Goal: Transaction & Acquisition: Subscribe to service/newsletter

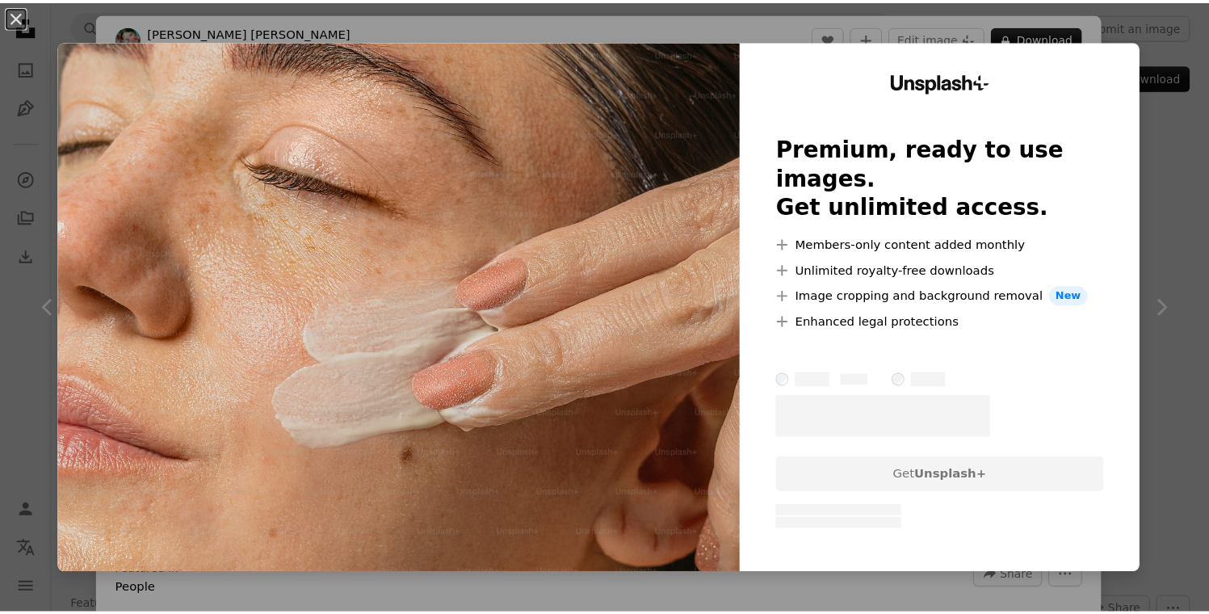
scroll to position [10402, 0]
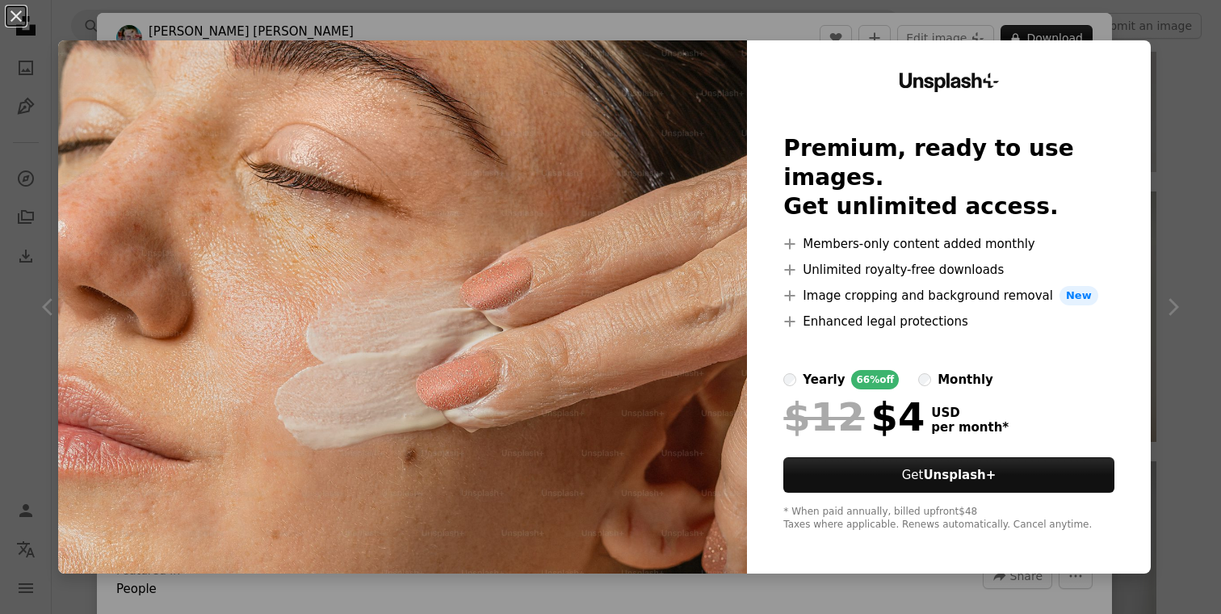
click at [918, 370] on label "monthly" at bounding box center [955, 379] width 75 height 19
click at [803, 370] on div "yearly" at bounding box center [824, 379] width 42 height 19
click at [1168, 141] on div "An X shape Unsplash+ Premium, ready to use images. Get unlimited access. A plus…" at bounding box center [610, 307] width 1221 height 614
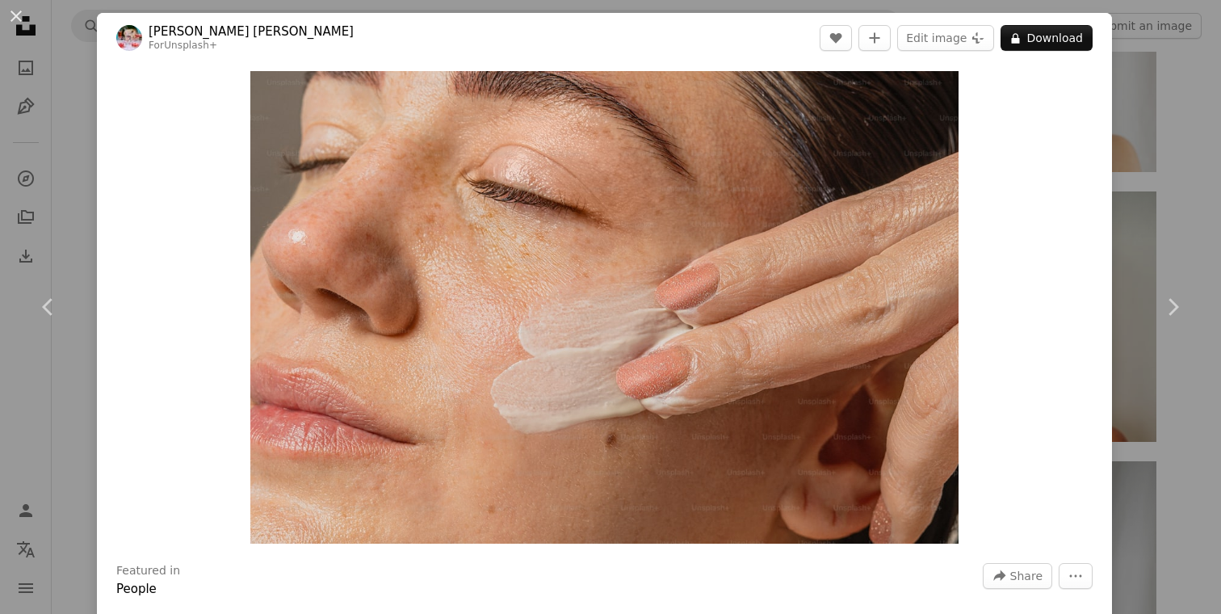
click at [1181, 57] on div "An X shape Chevron left Chevron right [PERSON_NAME] [PERSON_NAME] For Unsplash+…" at bounding box center [610, 307] width 1221 height 614
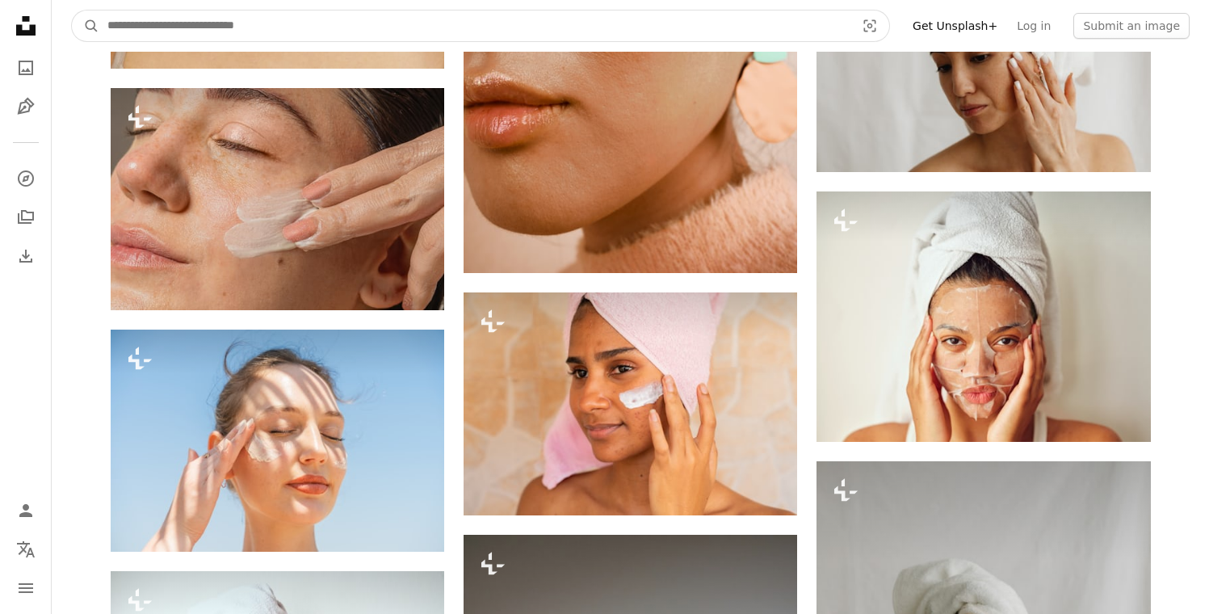
click at [430, 35] on input "Find visuals sitewide" at bounding box center [474, 25] width 751 height 31
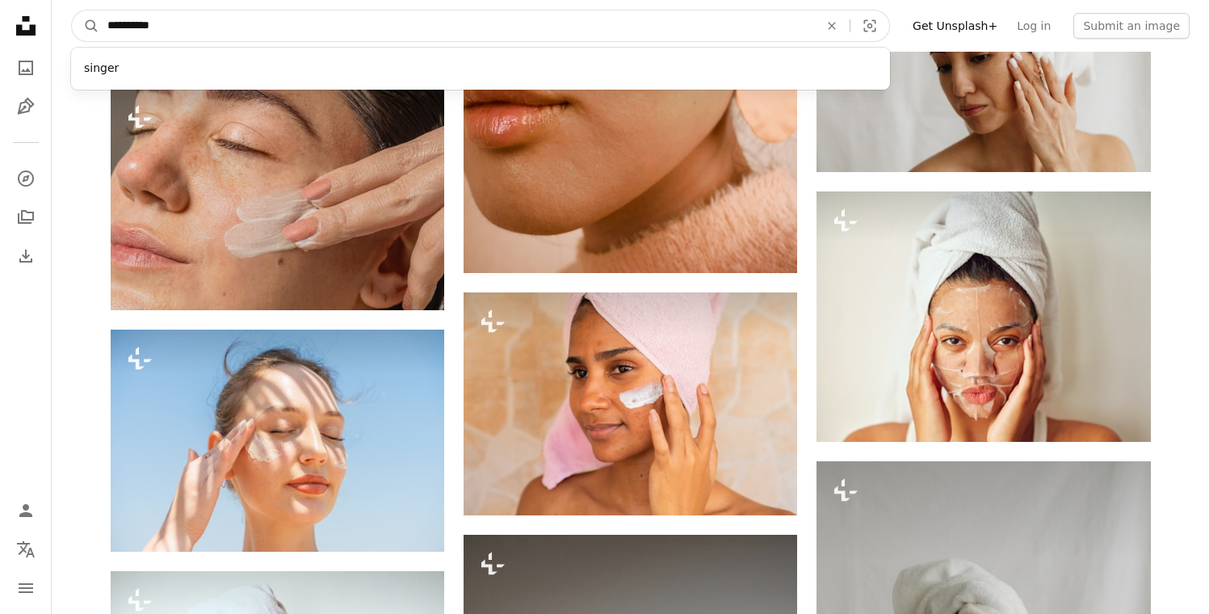
type input "**********"
click at [72, 10] on button "A magnifying glass" at bounding box center [85, 25] width 27 height 31
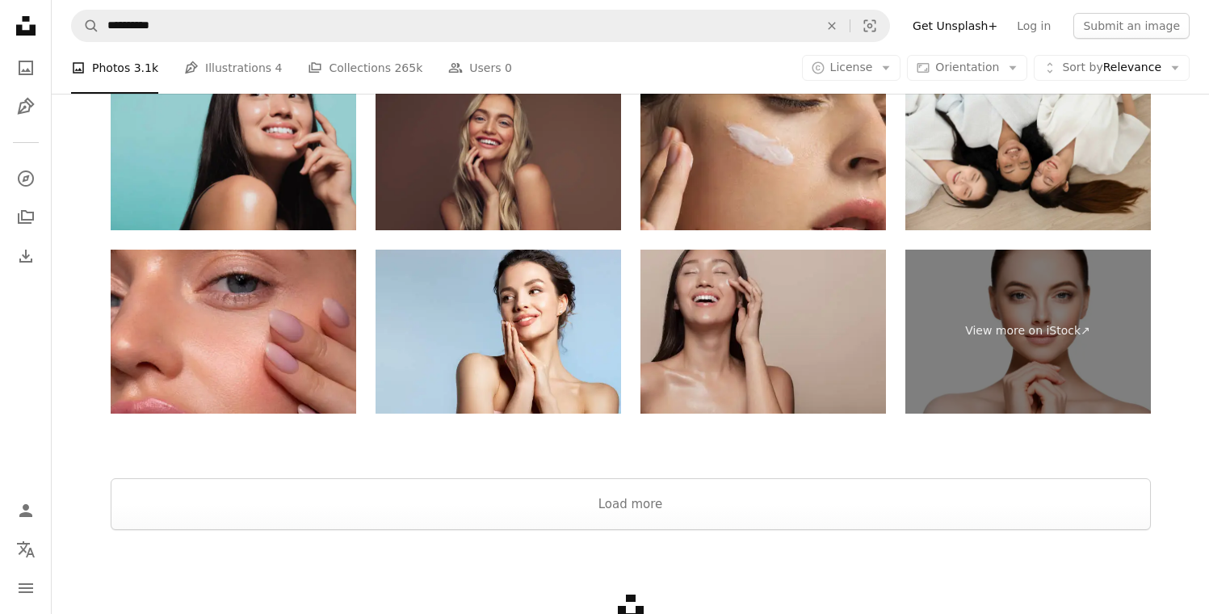
scroll to position [3828, 0]
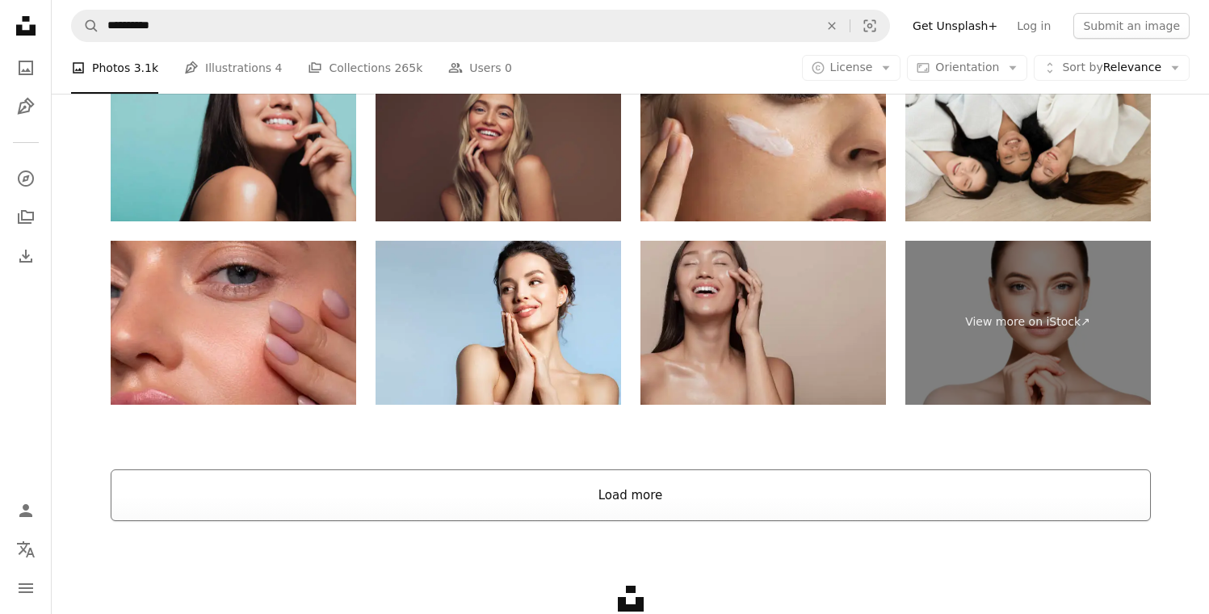
click at [528, 497] on button "Load more" at bounding box center [631, 495] width 1040 height 52
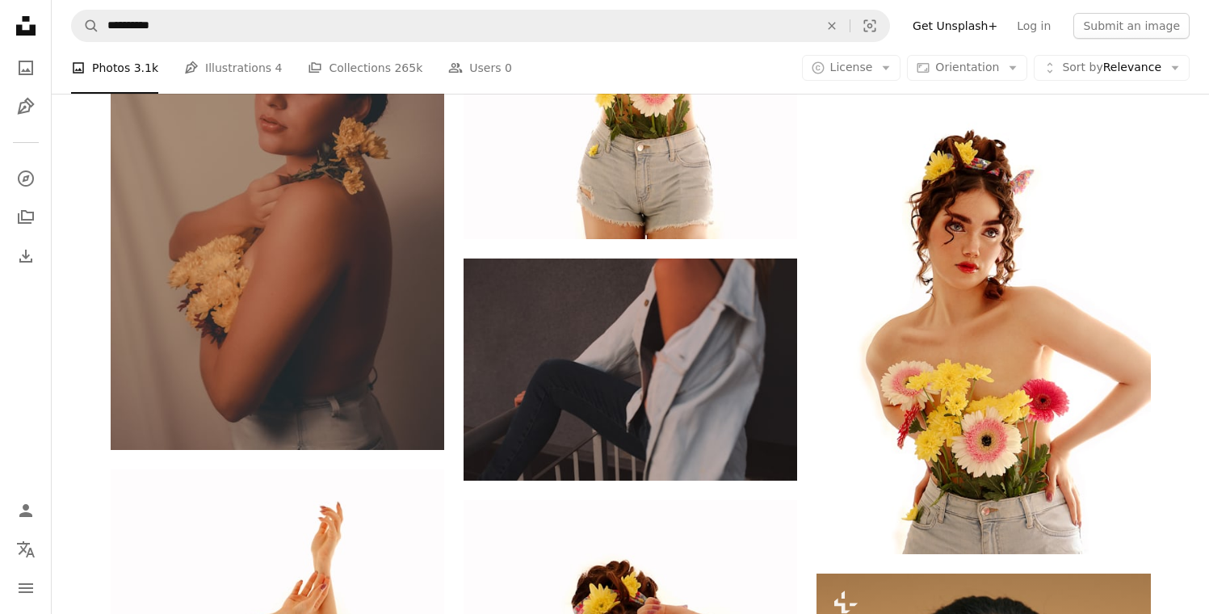
scroll to position [1957, 0]
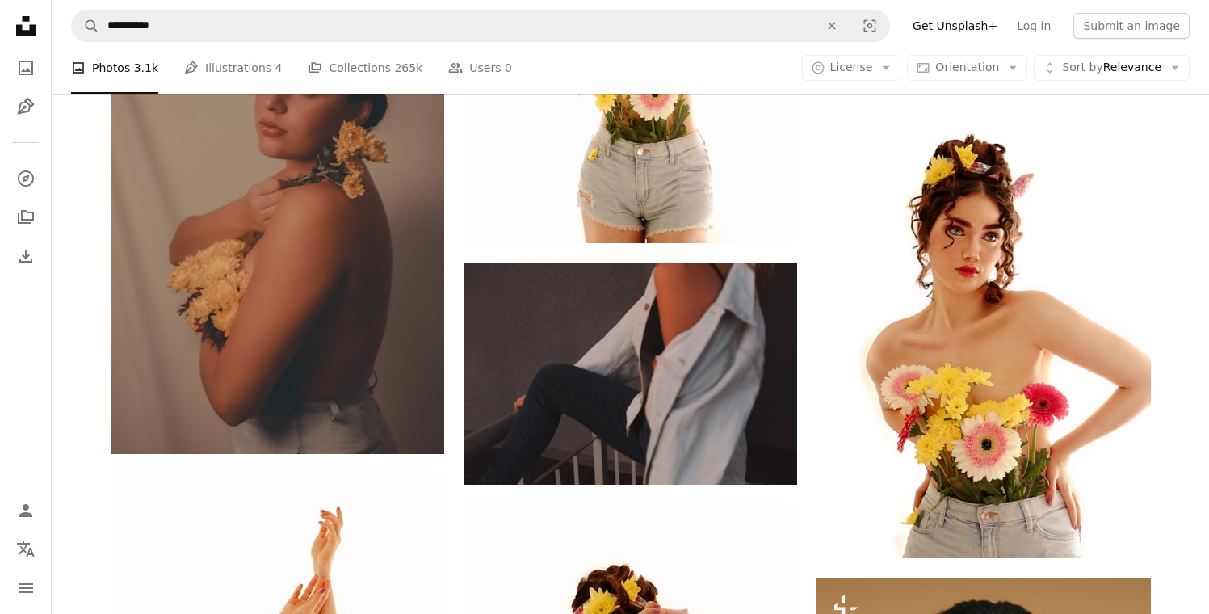
click at [995, 22] on link "Get Unsplash+" at bounding box center [955, 26] width 104 height 26
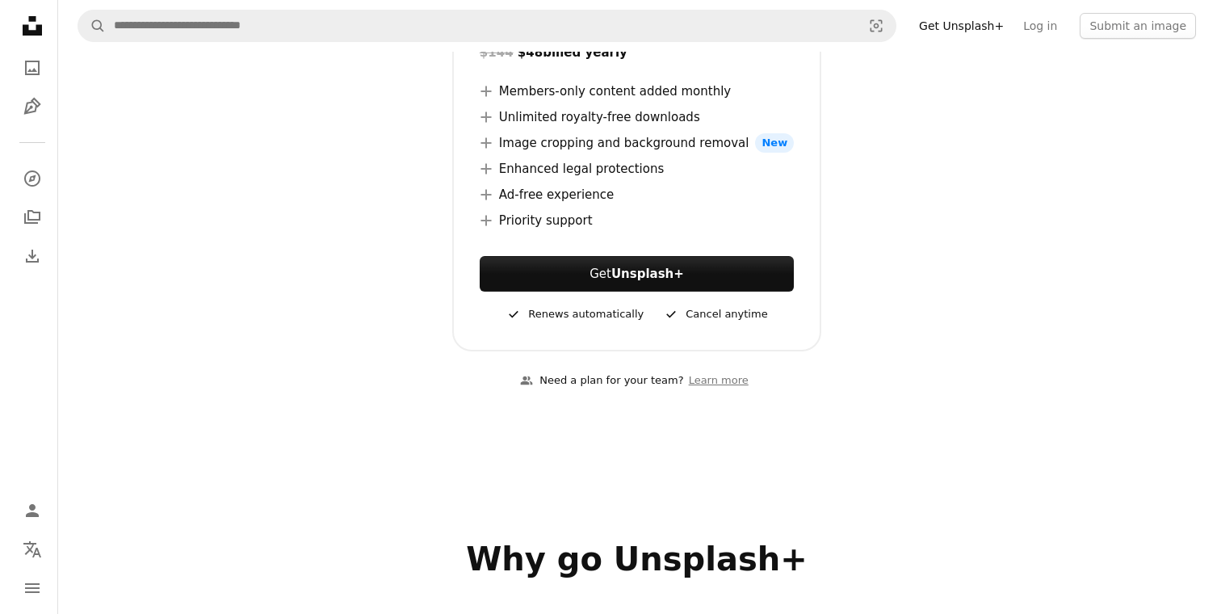
scroll to position [440, 0]
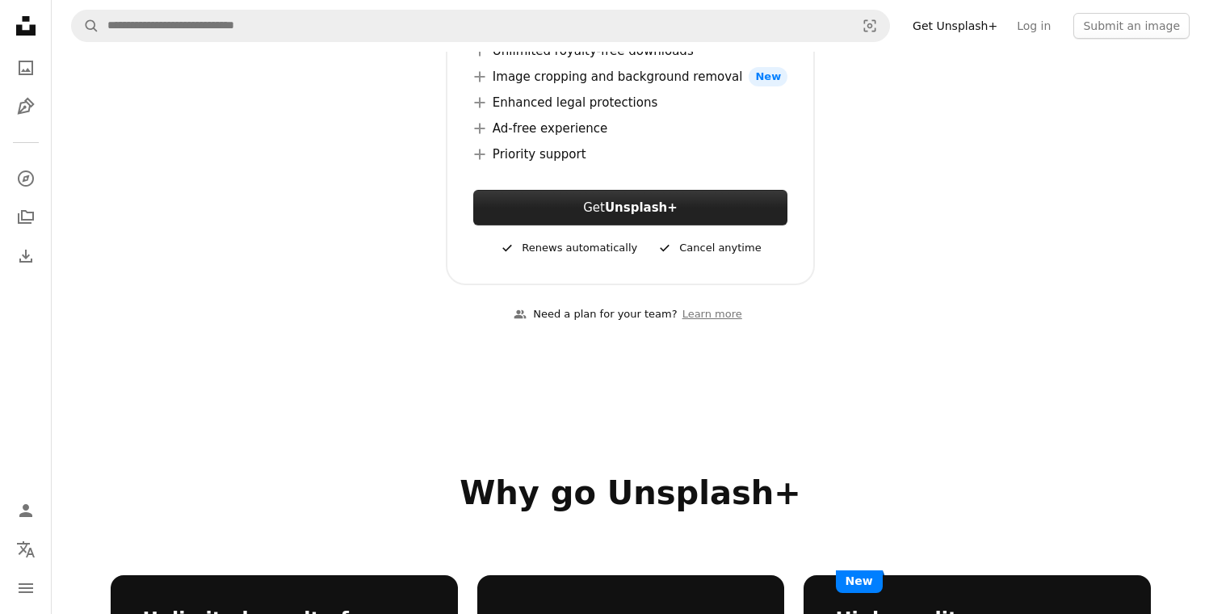
click at [690, 216] on button "Get Unsplash+" at bounding box center [630, 208] width 314 height 36
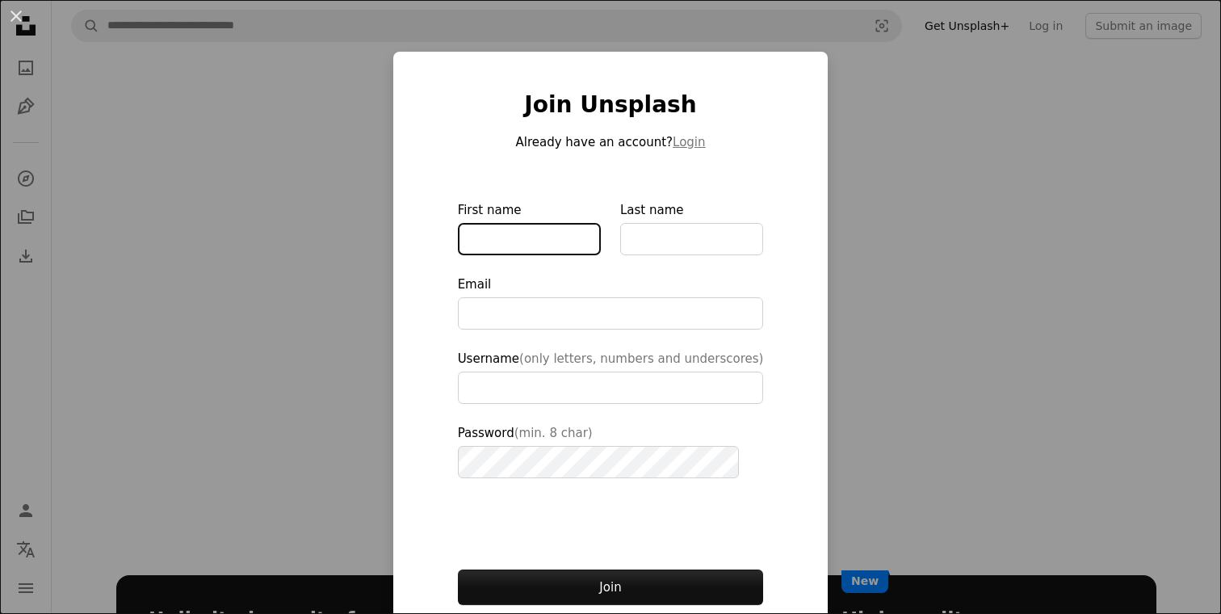
click at [544, 242] on input "First name" at bounding box center [529, 239] width 143 height 32
type input "**********"
click at [673, 140] on button "Login" at bounding box center [689, 141] width 32 height 19
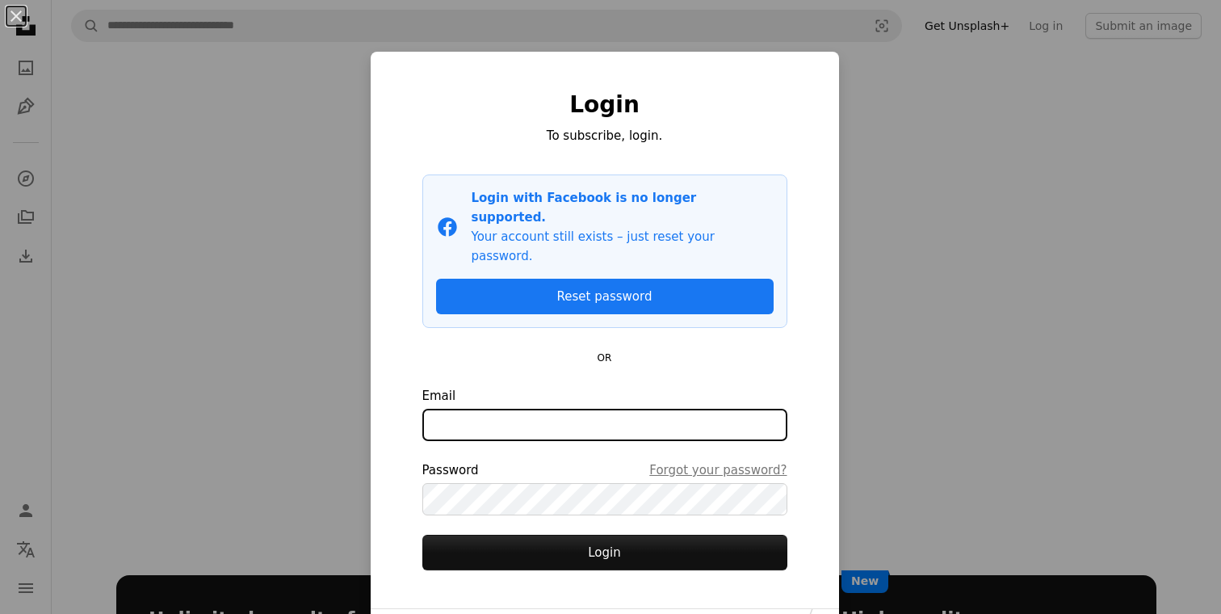
click at [483, 409] on input "Email" at bounding box center [604, 425] width 365 height 32
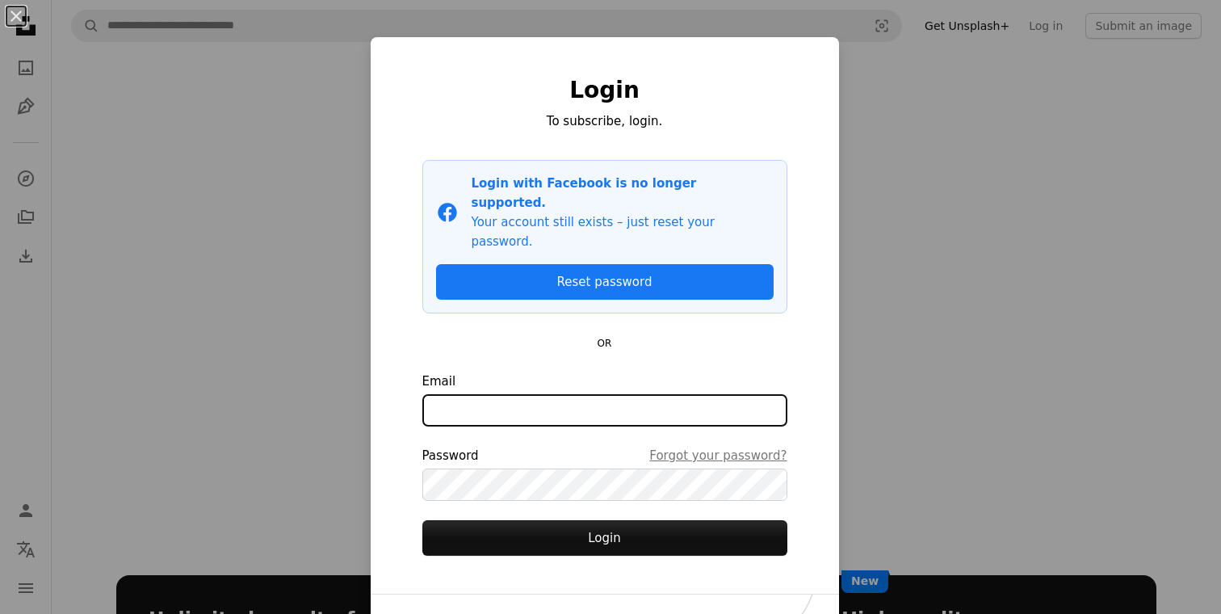
scroll to position [17, 0]
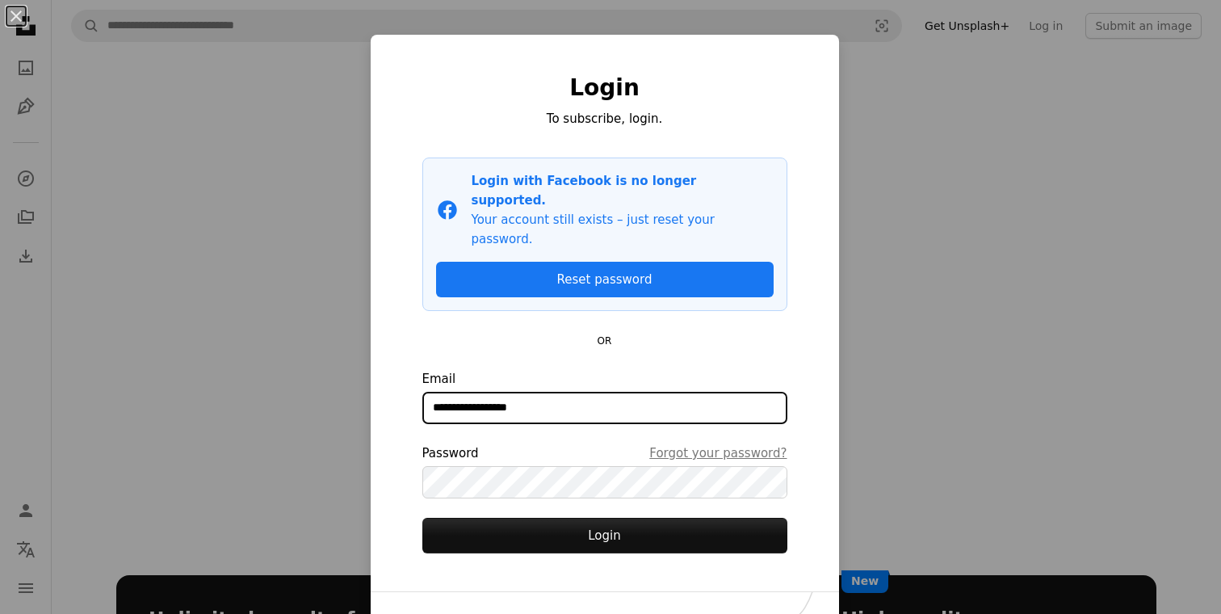
type input "**********"
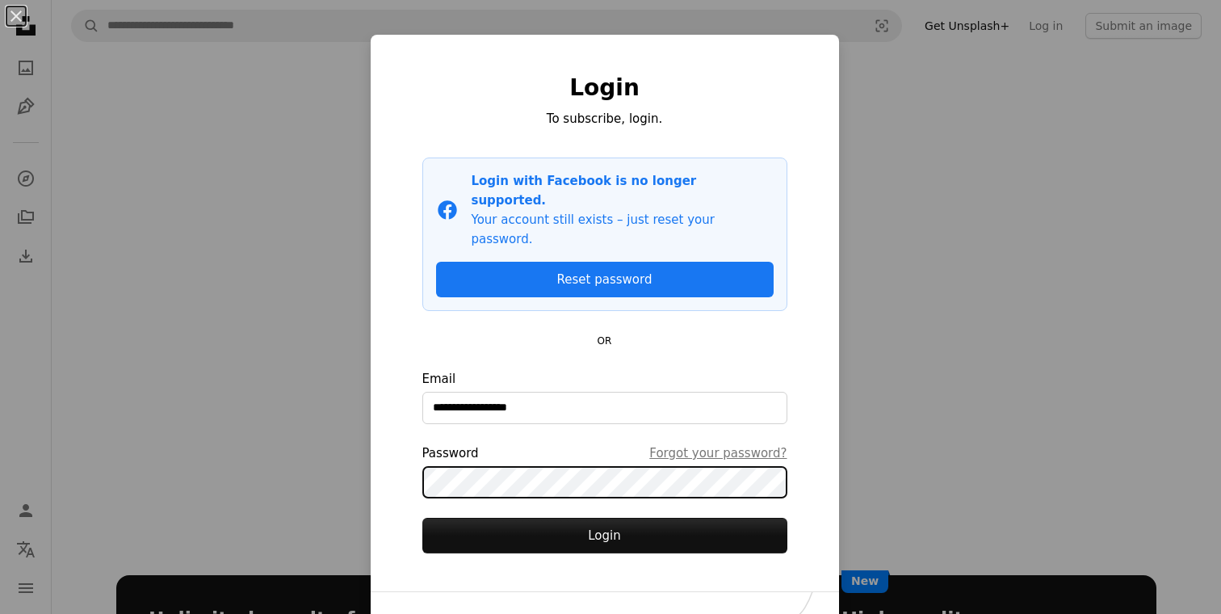
click at [422, 518] on button "Login" at bounding box center [604, 536] width 365 height 36
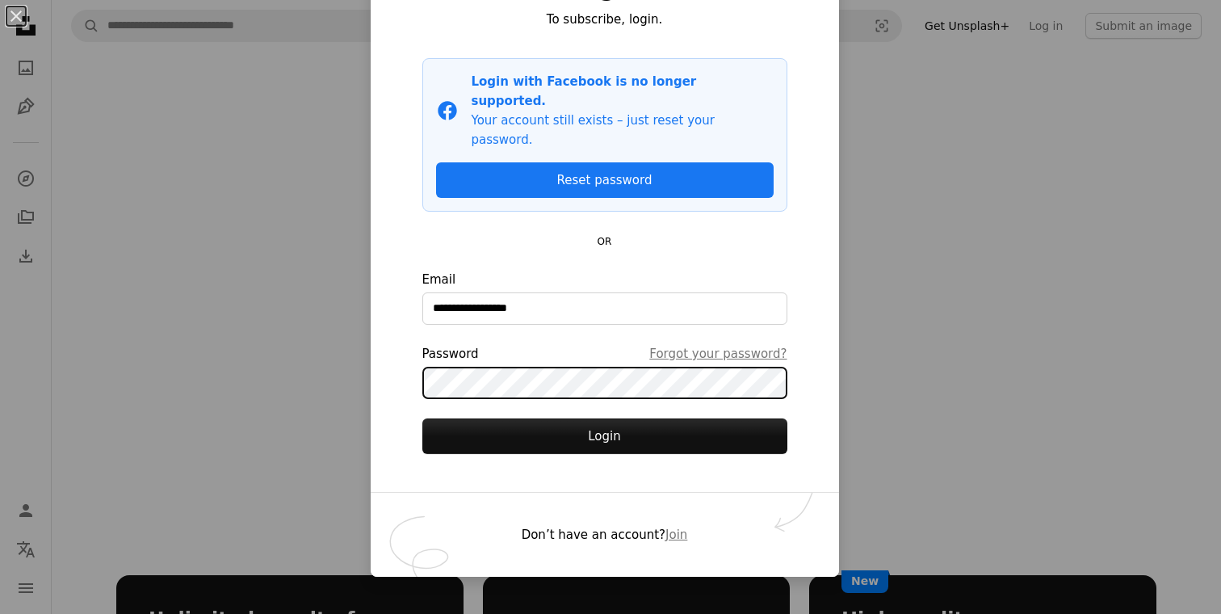
scroll to position [121, 0]
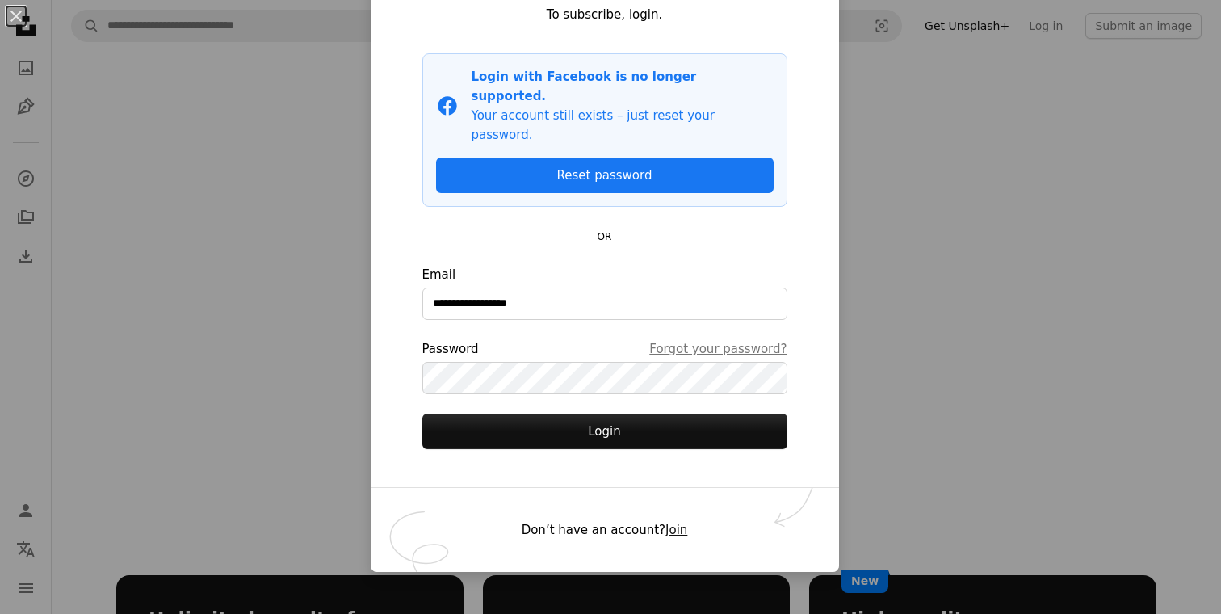
click at [665, 520] on button "Join" at bounding box center [676, 529] width 22 height 19
